Goal: Check status: Check status

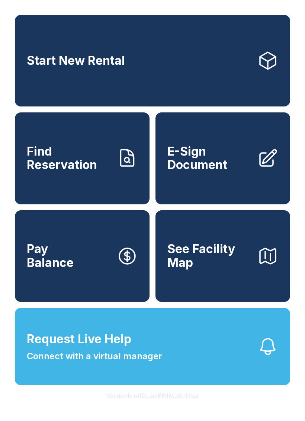
click at [90, 172] on span "Find Reservation" at bounding box center [69, 158] width 84 height 27
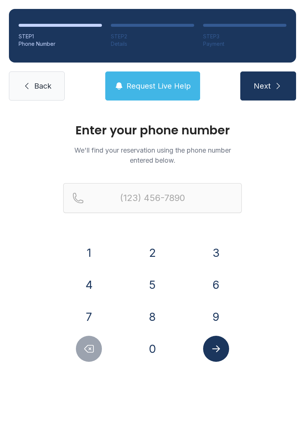
click at [220, 312] on button "9" at bounding box center [216, 317] width 26 height 26
click at [95, 253] on button "1" at bounding box center [89, 253] width 26 height 26
click at [156, 253] on button "2" at bounding box center [153, 253] width 26 height 26
click at [218, 288] on button "6" at bounding box center [216, 285] width 26 height 26
click at [95, 350] on icon "Delete number" at bounding box center [88, 348] width 11 height 11
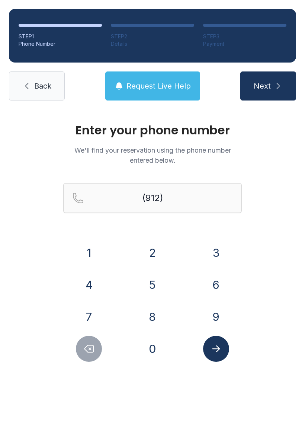
click at [87, 312] on button "7" at bounding box center [89, 317] width 26 height 26
click at [161, 352] on button "0" at bounding box center [153, 349] width 26 height 26
click at [101, 281] on button "4" at bounding box center [89, 285] width 26 height 26
click at [102, 283] on div "4" at bounding box center [89, 285] width 52 height 26
click at [153, 288] on button "5" at bounding box center [153, 285] width 26 height 26
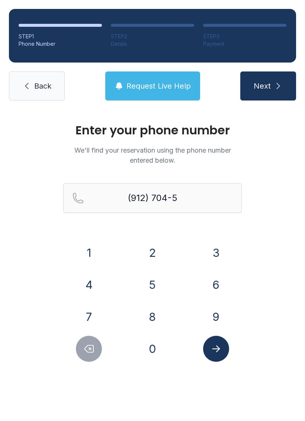
click at [97, 339] on button "Delete number" at bounding box center [89, 349] width 26 height 26
click at [93, 279] on button "4" at bounding box center [89, 285] width 26 height 26
click at [152, 284] on button "5" at bounding box center [153, 285] width 26 height 26
click at [89, 280] on button "4" at bounding box center [89, 285] width 26 height 26
click at [95, 315] on button "7" at bounding box center [89, 317] width 26 height 26
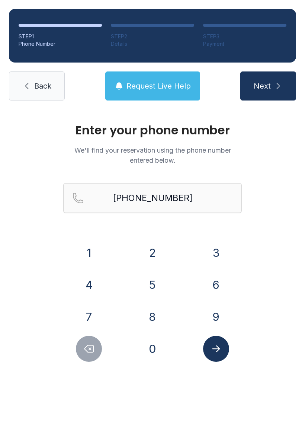
click at [221, 354] on icon "Submit lookup form" at bounding box center [216, 348] width 11 height 11
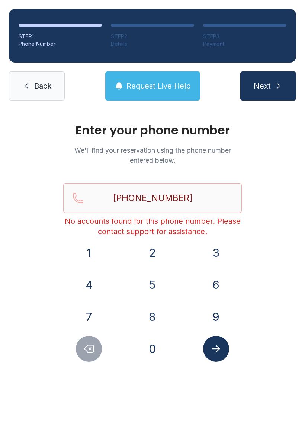
click at [90, 355] on button "Delete number" at bounding box center [89, 349] width 26 height 26
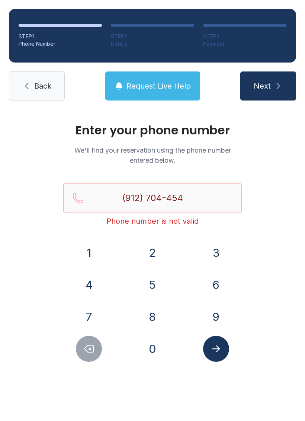
click at [90, 355] on button "Delete number" at bounding box center [89, 349] width 26 height 26
click at [87, 348] on icon "Delete number" at bounding box center [88, 348] width 11 height 11
click at [89, 349] on icon "Delete number" at bounding box center [88, 348] width 11 height 11
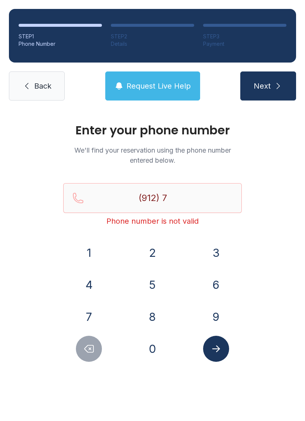
click at [92, 349] on icon "Delete number" at bounding box center [88, 348] width 11 height 11
click at [93, 351] on icon "Delete number" at bounding box center [88, 348] width 11 height 11
type input "(9"
click at [93, 351] on icon "Delete number" at bounding box center [88, 348] width 11 height 11
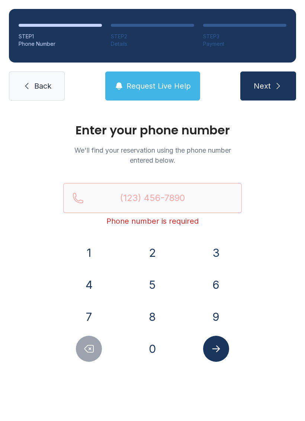
click at [95, 354] on icon "Delete number" at bounding box center [88, 348] width 11 height 11
click at [94, 354] on icon "Delete number" at bounding box center [88, 348] width 11 height 11
click at [93, 357] on button "Delete number" at bounding box center [89, 349] width 26 height 26
click at [34, 86] on span "Back" at bounding box center [42, 86] width 17 height 10
